Goal: Task Accomplishment & Management: Complete application form

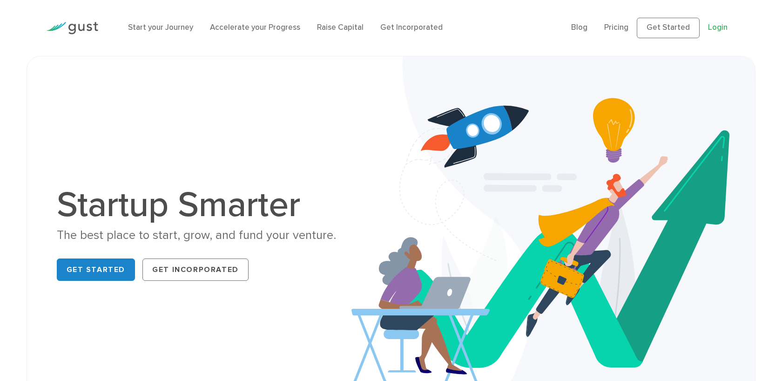
click at [714, 27] on link "Login" at bounding box center [718, 27] width 20 height 9
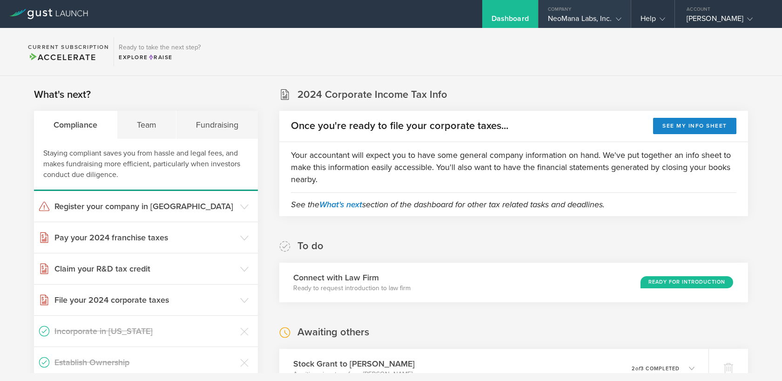
click at [585, 17] on div "NeoMana Labs, Inc." at bounding box center [585, 21] width 74 height 14
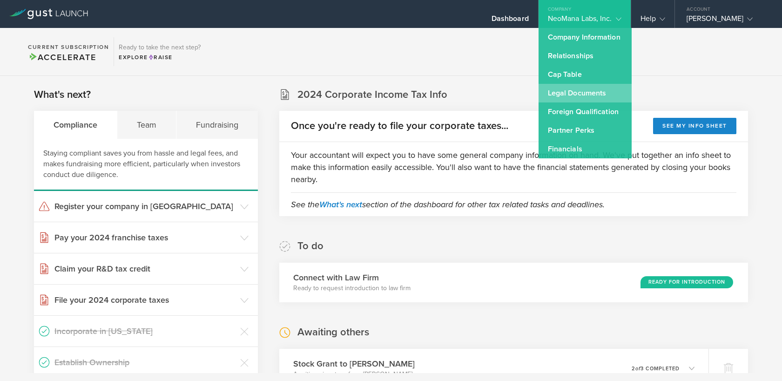
click at [565, 91] on link "Legal Documents" at bounding box center [585, 93] width 93 height 19
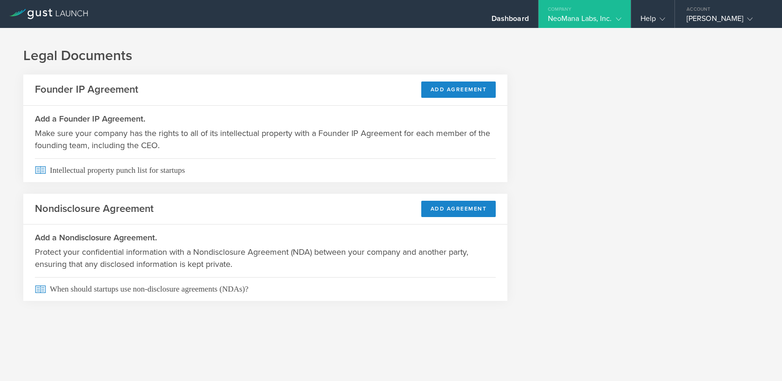
click at [609, 7] on div "Company" at bounding box center [585, 7] width 92 height 14
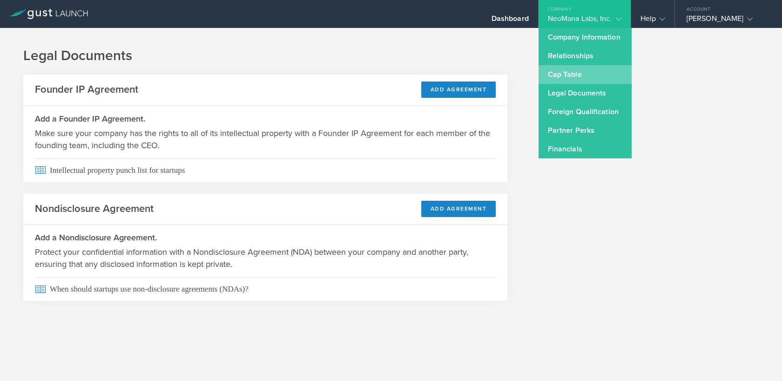
click at [555, 74] on link "Cap Table" at bounding box center [585, 74] width 93 height 19
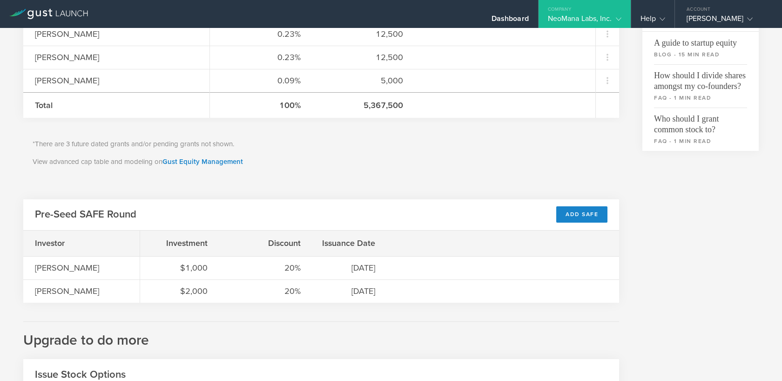
scroll to position [335, 0]
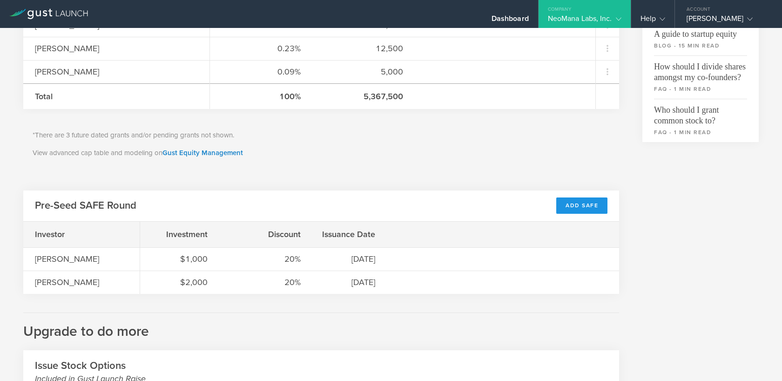
click at [579, 206] on div "Add SAFE" at bounding box center [581, 205] width 51 height 16
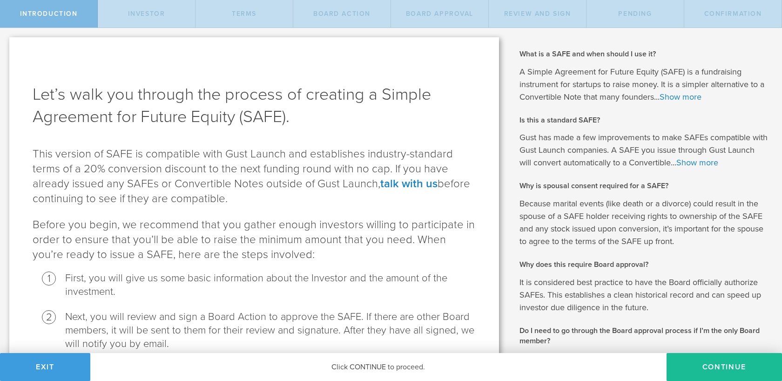
scroll to position [272, 0]
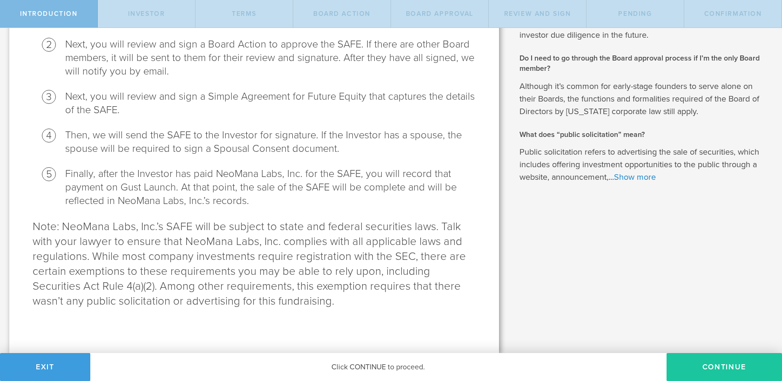
click at [713, 369] on button "Continue" at bounding box center [724, 367] width 115 height 28
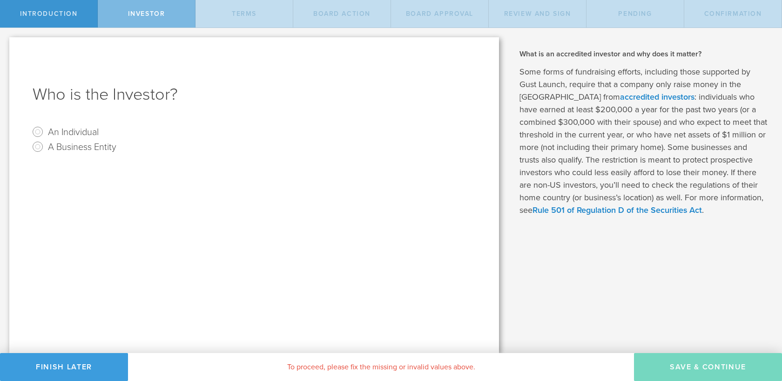
scroll to position [0, 0]
click at [38, 135] on input "An Individual" at bounding box center [37, 131] width 15 height 15
radio input "true"
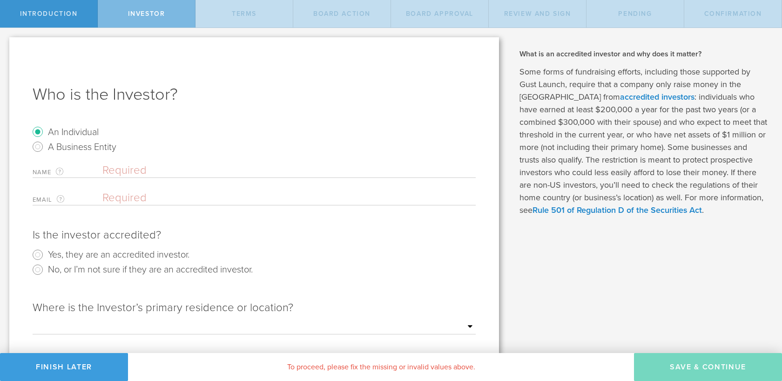
click at [113, 171] on input "text" at bounding box center [288, 170] width 373 height 14
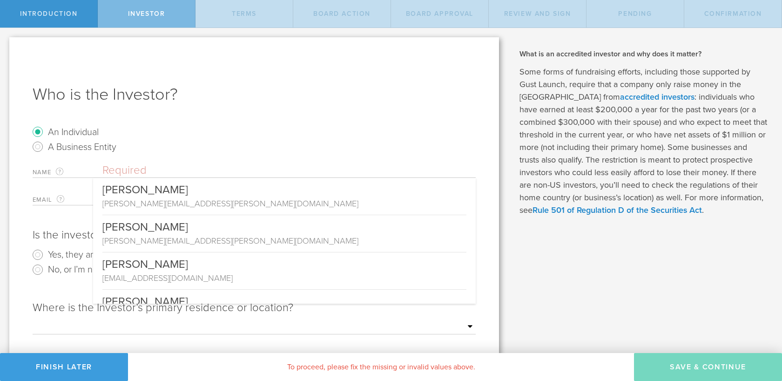
type input "George J Peacock"
select select "string:NC"
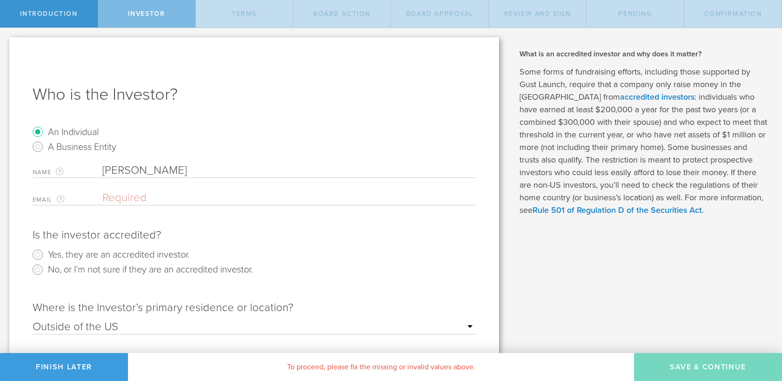
click at [132, 200] on input "email" at bounding box center [286, 198] width 369 height 14
type input "george@georgepeacock.com"
click at [293, 230] on div "Is the investor accredited?" at bounding box center [254, 235] width 443 height 15
click at [33, 258] on input "Yes, they are an accredited investor." at bounding box center [37, 254] width 15 height 15
radio input "true"
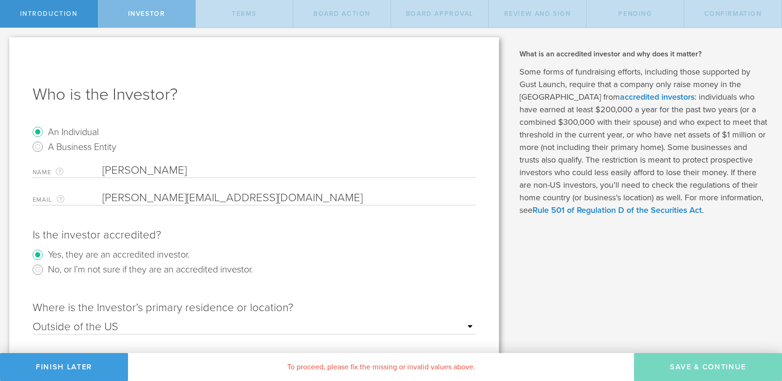
click at [198, 169] on input "George J Peacock" at bounding box center [288, 170] width 373 height 14
type input "george@neomanalabs.com"
click at [324, 364] on div "To proceed, please fix the missing or invalid values above." at bounding box center [381, 367] width 506 height 28
click at [459, 171] on link "Clear" at bounding box center [465, 170] width 21 height 7
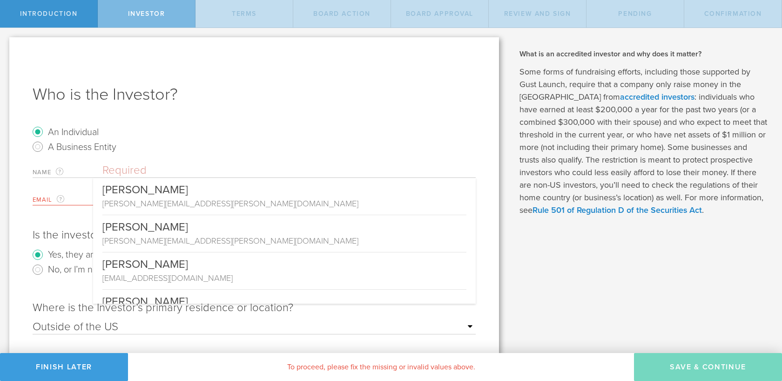
click at [146, 169] on input "text" at bounding box center [288, 170] width 373 height 14
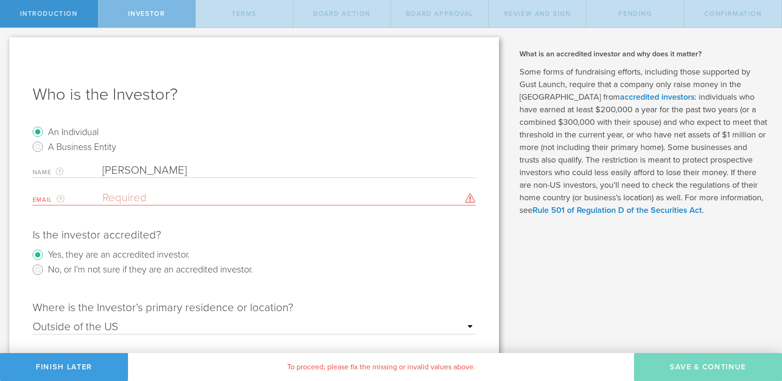
type input "George Peacock"
type input "g"
click at [149, 169] on input "George Peacock" at bounding box center [288, 170] width 373 height 14
type input "George J Peacock"
type input "george@neomanalabs.com"
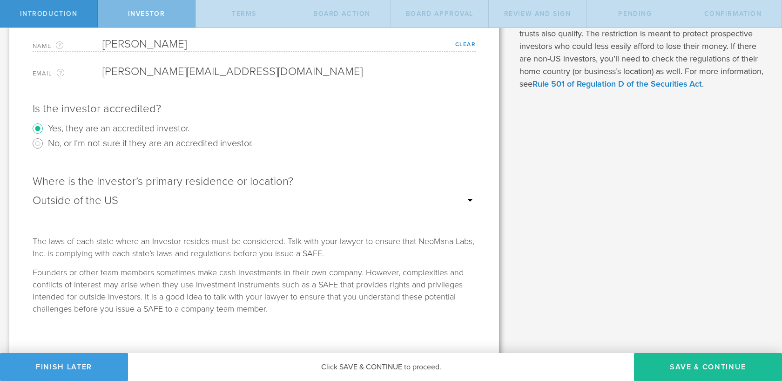
scroll to position [130, 0]
